Goal: Task Accomplishment & Management: Complete application form

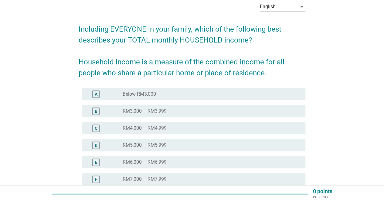
scroll to position [91, 0]
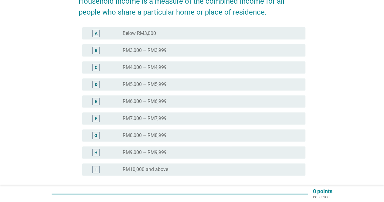
drag, startPoint x: 163, startPoint y: 169, endPoint x: 204, endPoint y: 174, distance: 41.9
click at [163, 169] on label "RM10,000 and above" at bounding box center [145, 169] width 45 height 6
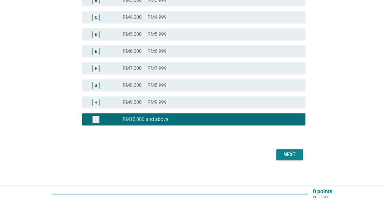
scroll to position [144, 0]
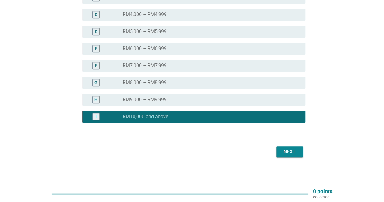
click at [282, 142] on form "Including EVERYONE in your family, which of the following best describes your T…" at bounding box center [192, 31] width 227 height 255
click at [285, 147] on button "Next" at bounding box center [289, 151] width 27 height 11
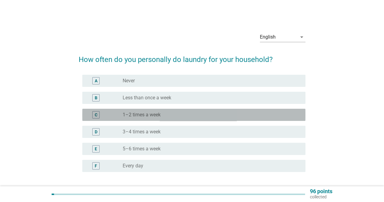
click at [159, 114] on label "1–2 times a week" at bounding box center [142, 115] width 38 height 6
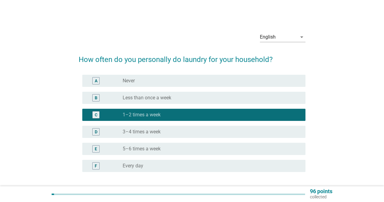
click at [160, 133] on label "3–4 times a week" at bounding box center [142, 132] width 38 height 6
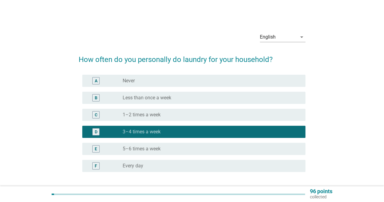
click at [188, 97] on div "radio_button_unchecked Less than once a week" at bounding box center [209, 98] width 173 height 6
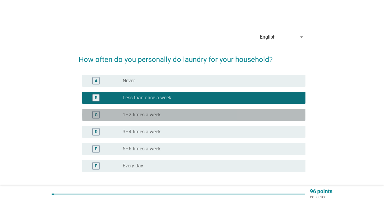
click at [189, 111] on div "C radio_button_unchecked 1–2 times a week" at bounding box center [193, 115] width 223 height 12
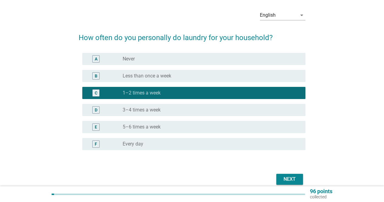
scroll to position [49, 0]
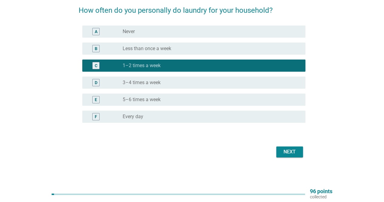
click at [284, 148] on div "Next" at bounding box center [289, 151] width 17 height 7
